Goal: Register for event/course

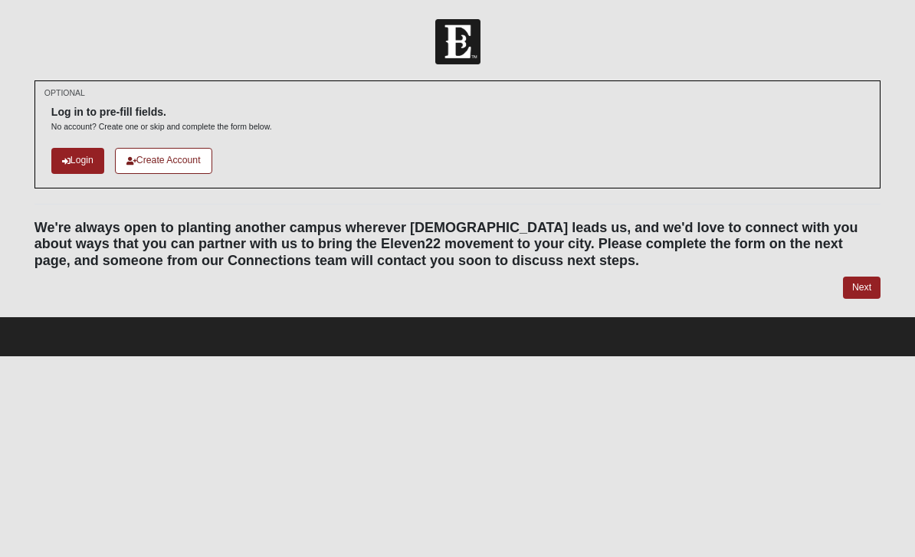
click at [83, 160] on link "Login" at bounding box center [77, 160] width 53 height 25
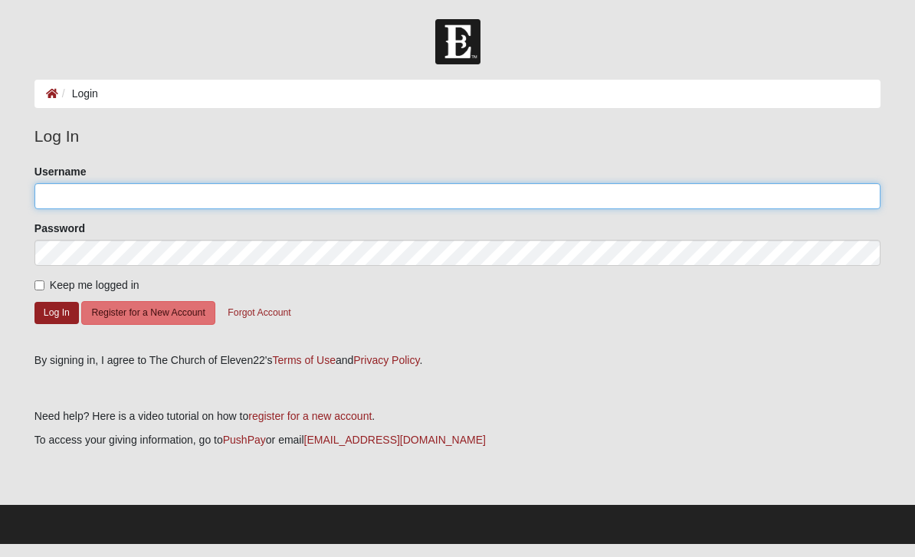
click at [129, 188] on input "Username" at bounding box center [457, 196] width 846 height 26
type input "hbw17@aol.com"
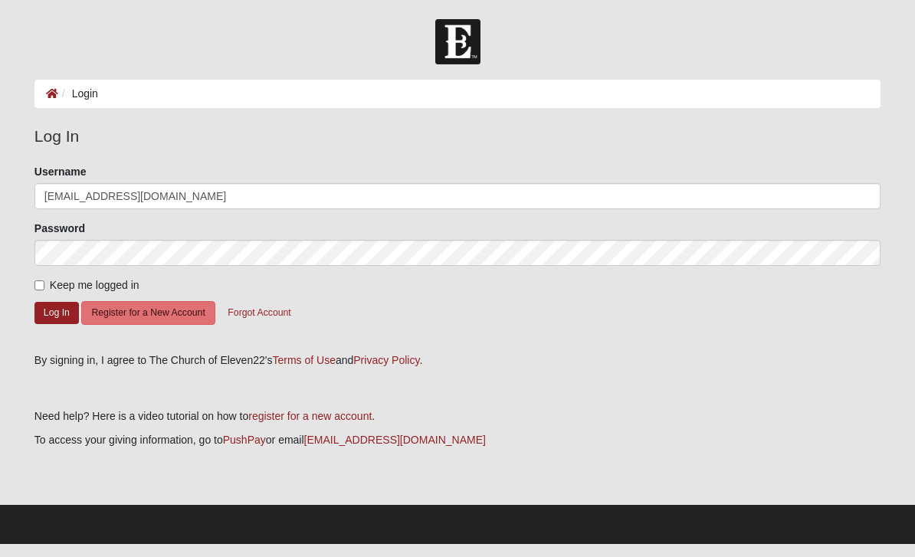
click at [56, 312] on button "Log In" at bounding box center [56, 313] width 44 height 22
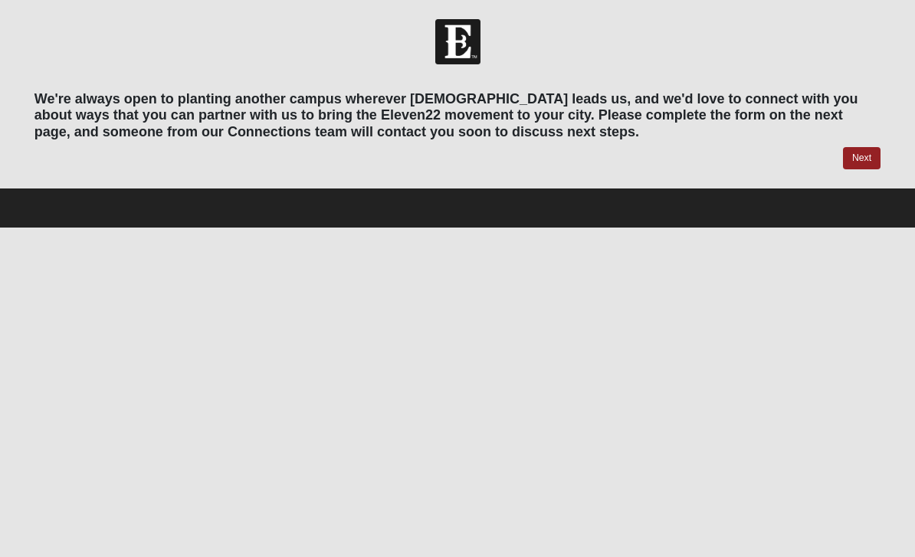
click at [858, 162] on link "Next" at bounding box center [862, 158] width 38 height 22
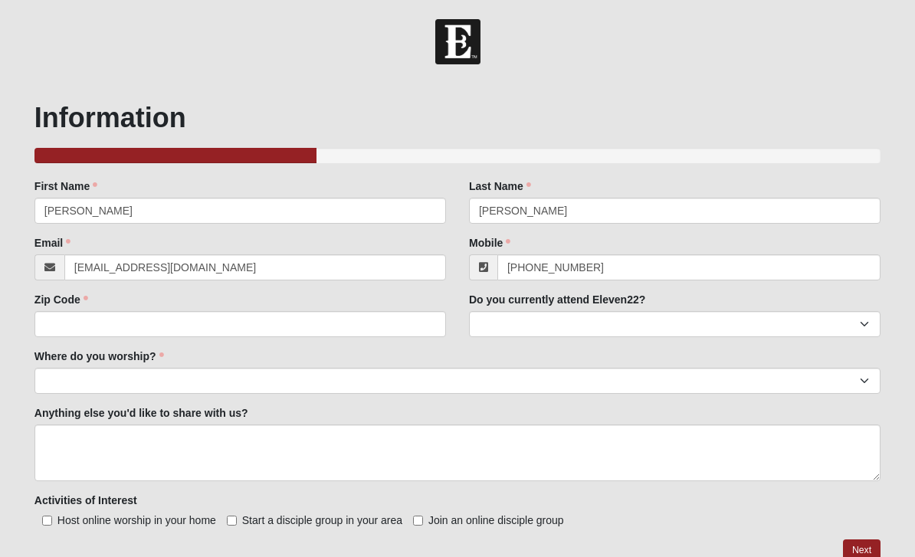
scroll to position [13, 0]
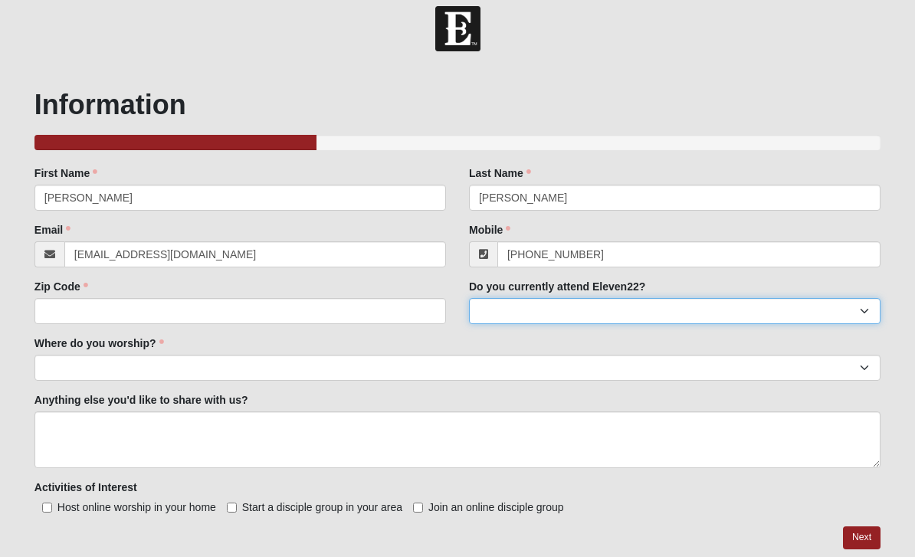
click at [753, 314] on select "Yes No" at bounding box center [674, 311] width 411 height 26
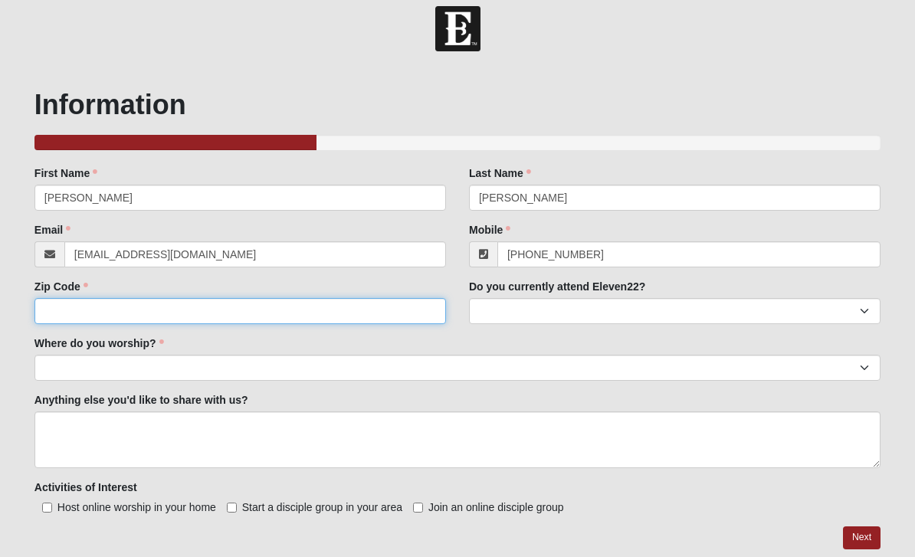
click at [106, 313] on input "Zip Code" at bounding box center [239, 311] width 411 height 26
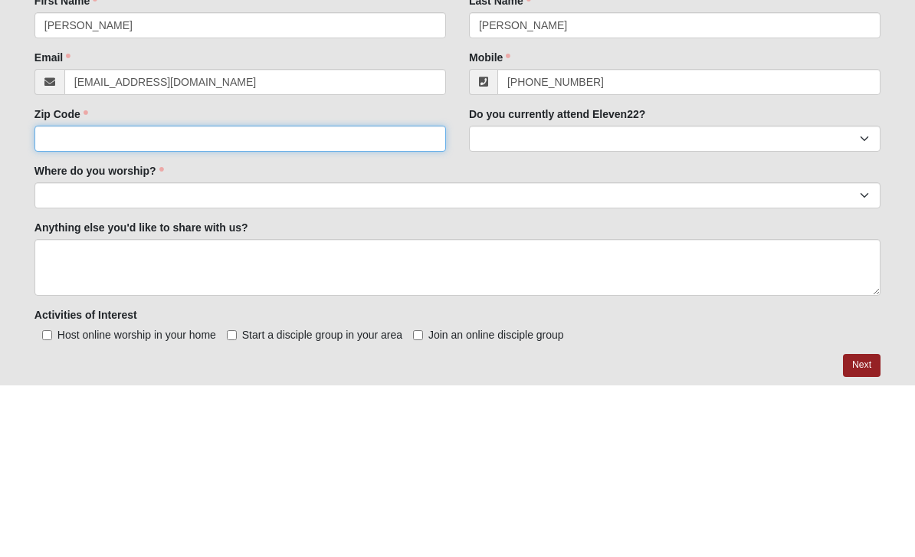
type input "32174"
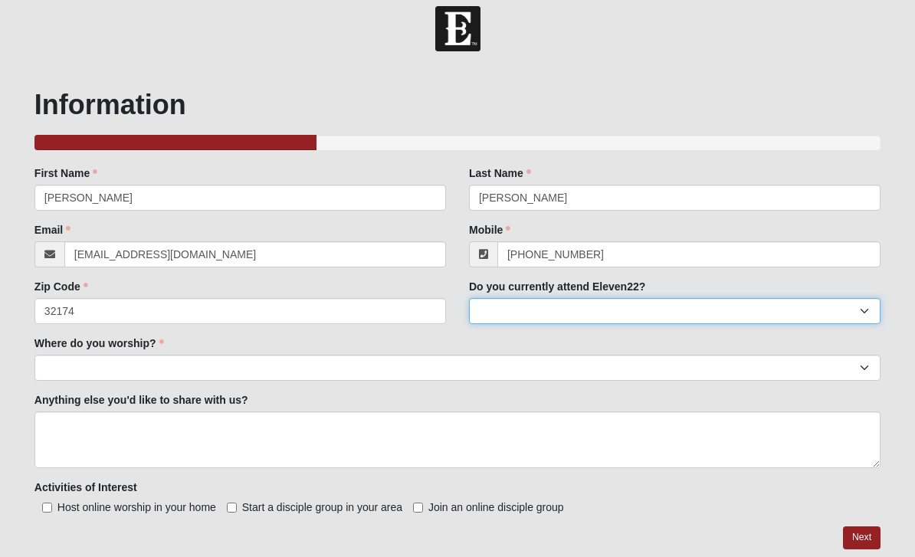
click at [503, 319] on select "Yes No" at bounding box center [674, 311] width 411 height 26
select select "No"
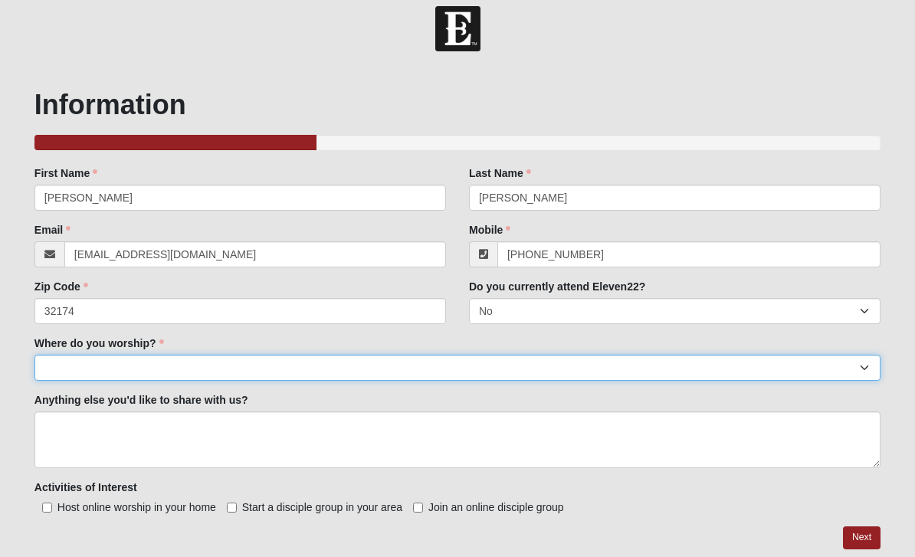
click at [85, 375] on select "Arlington Baymeadows Eleven22 Online Fleming Island Jesup Mandarin North Jax Or…" at bounding box center [457, 368] width 846 height 26
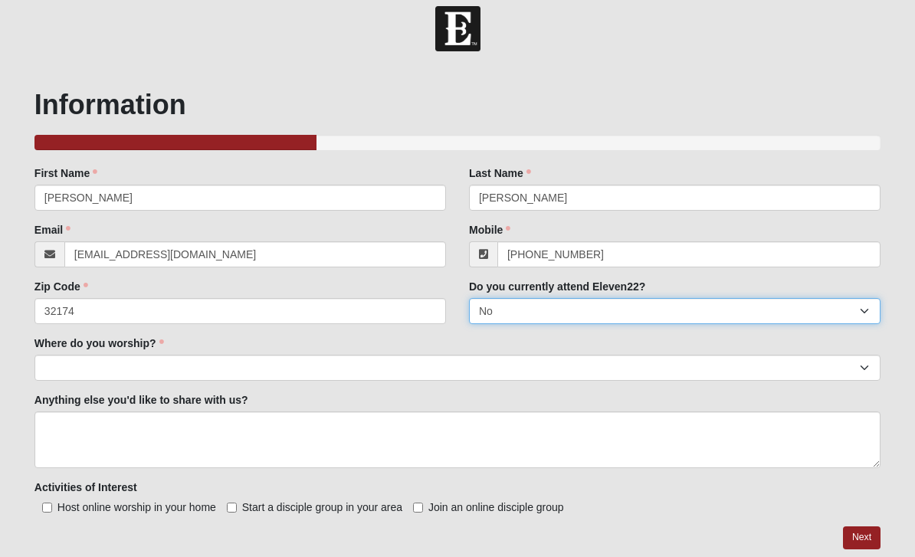
click at [696, 316] on select "Yes No" at bounding box center [674, 311] width 411 height 26
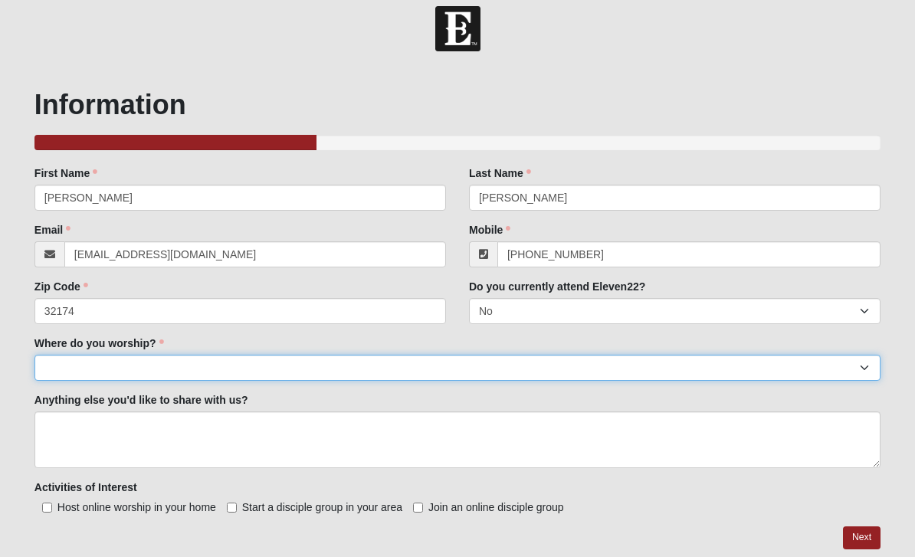
click at [224, 372] on select "Arlington Baymeadows Eleven22 Online Fleming Island Jesup Mandarin North Jax Or…" at bounding box center [457, 368] width 846 height 26
select select "14"
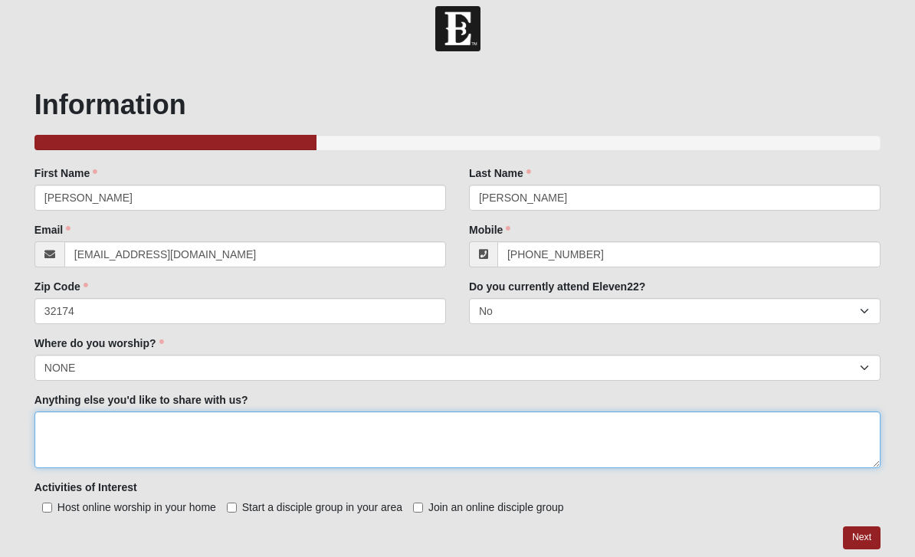
click at [182, 454] on textarea "Anything else you'd like to share with us?" at bounding box center [457, 439] width 846 height 57
